Goal: Navigation & Orientation: Find specific page/section

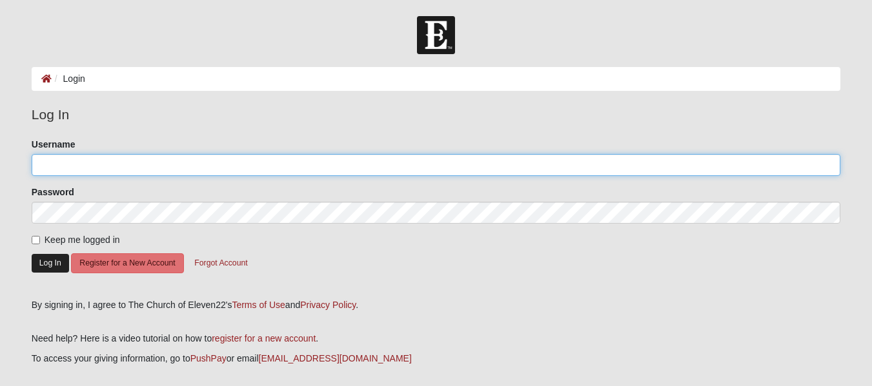
type input "akruseil"
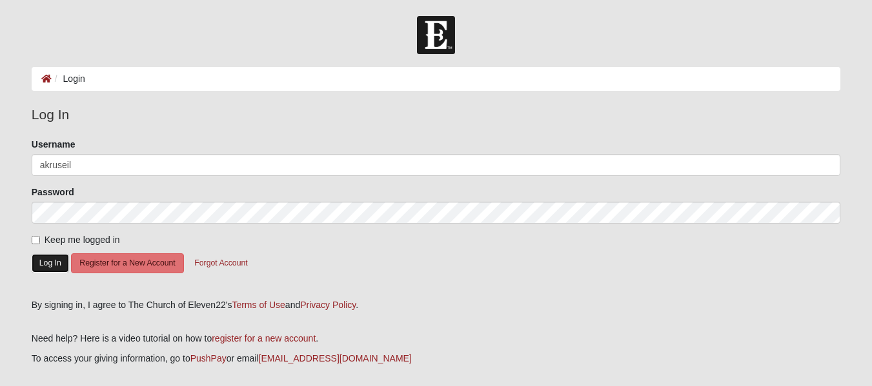
click at [48, 260] on button "Log In" at bounding box center [50, 263] width 37 height 19
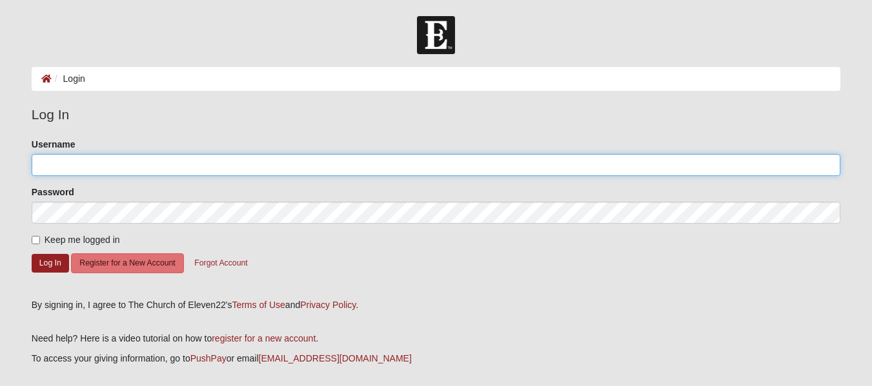
type input "akruseil"
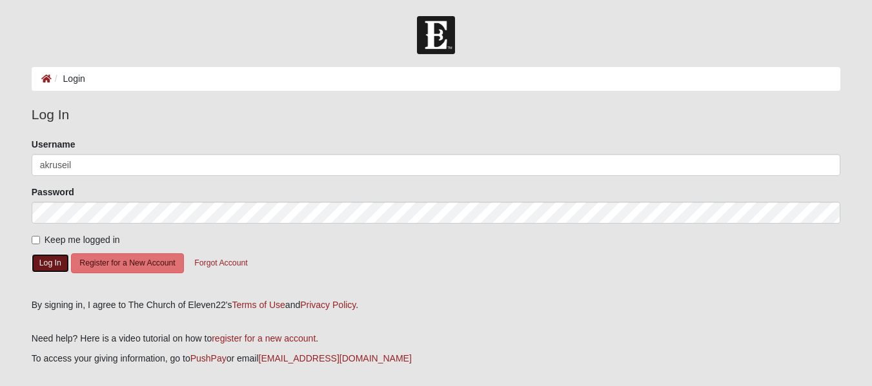
click at [48, 260] on button "Log In" at bounding box center [50, 263] width 37 height 19
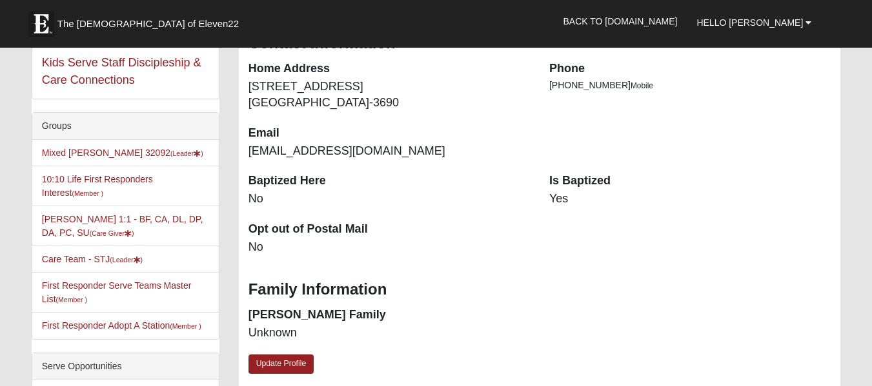
scroll to position [292, 0]
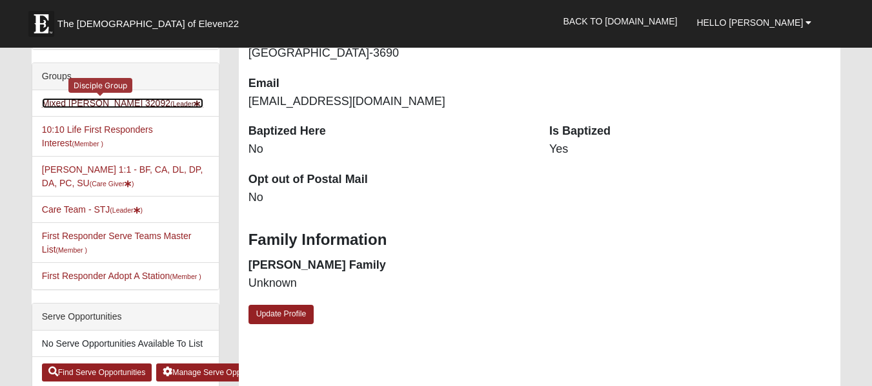
click at [92, 101] on link "Mixed Kruse 32092 (Leader )" at bounding box center [122, 103] width 161 height 10
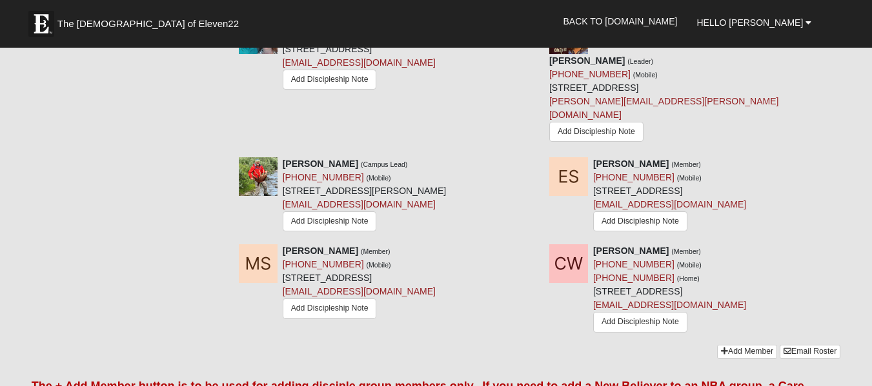
scroll to position [1063, 0]
